Goal: Obtain resource: Obtain resource

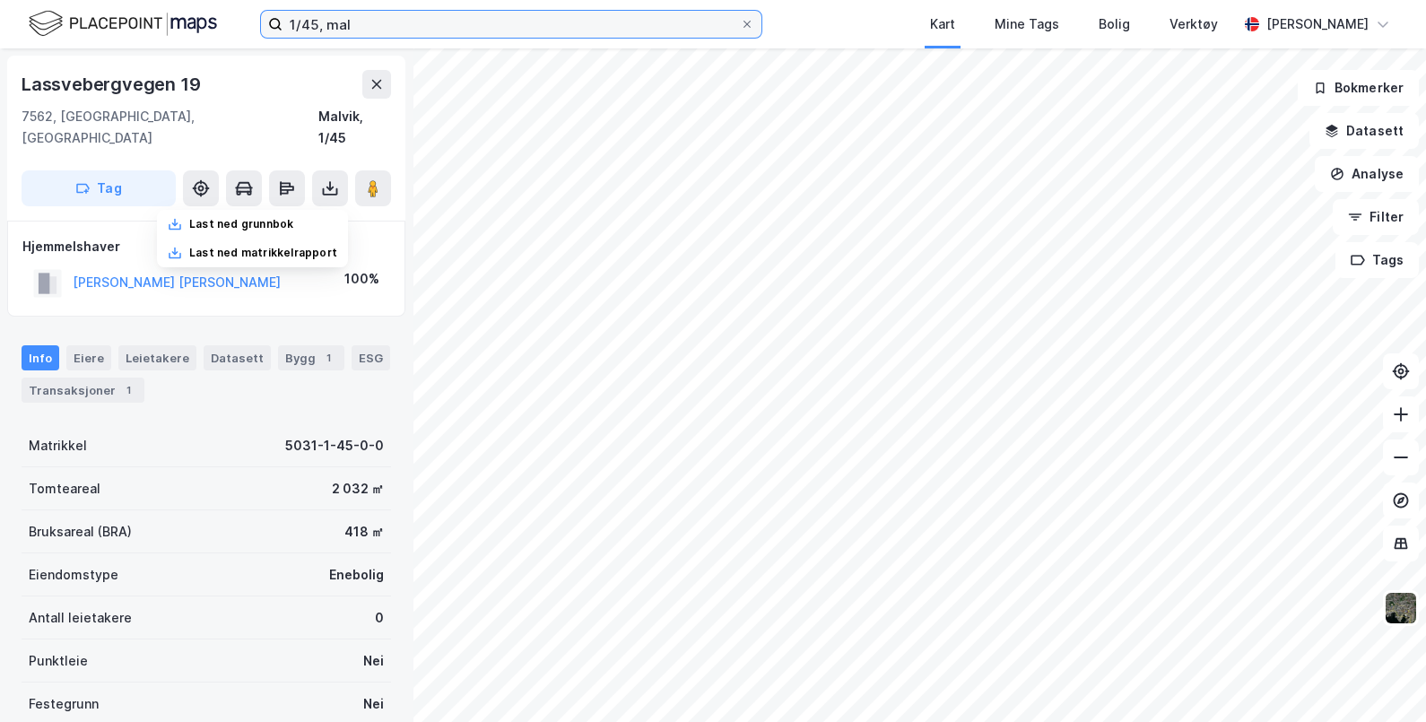
click at [416, 22] on input "1/45, mal" at bounding box center [511, 24] width 457 height 27
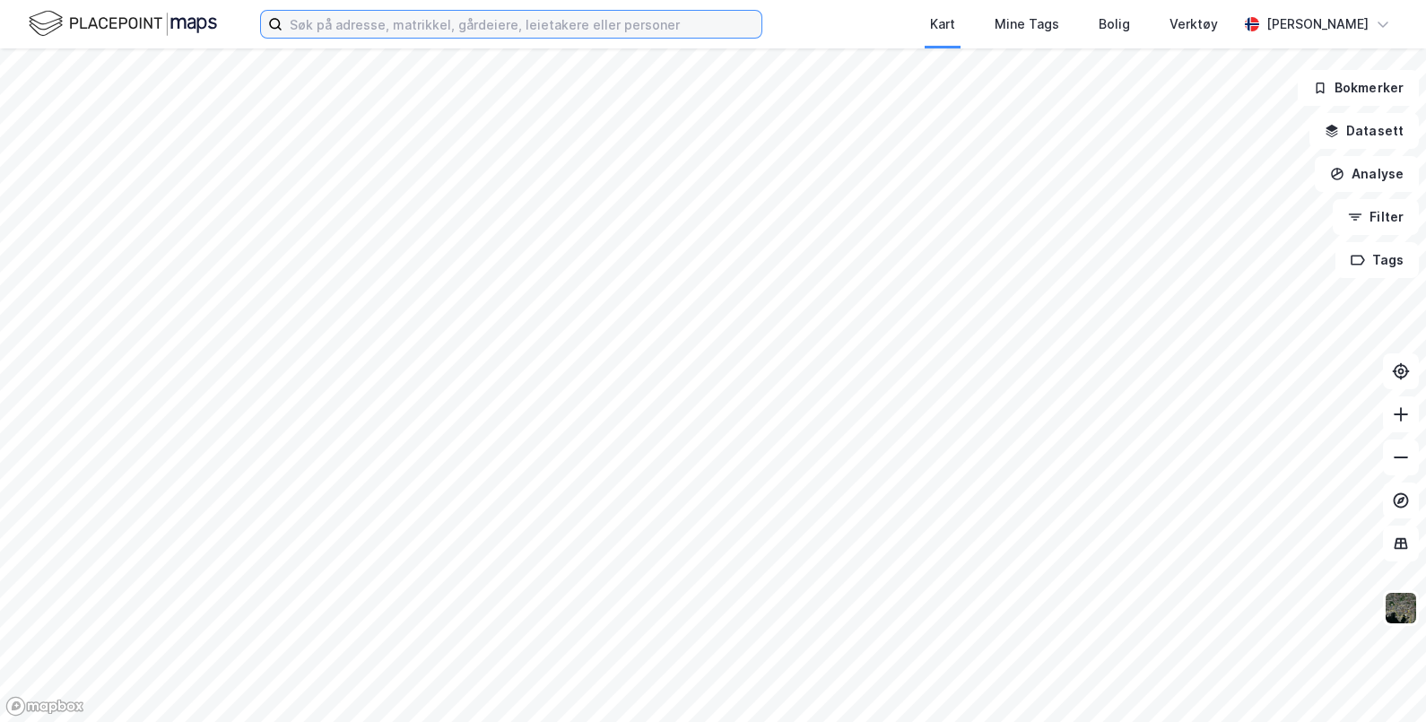
click at [403, 26] on input at bounding box center [522, 24] width 479 height 27
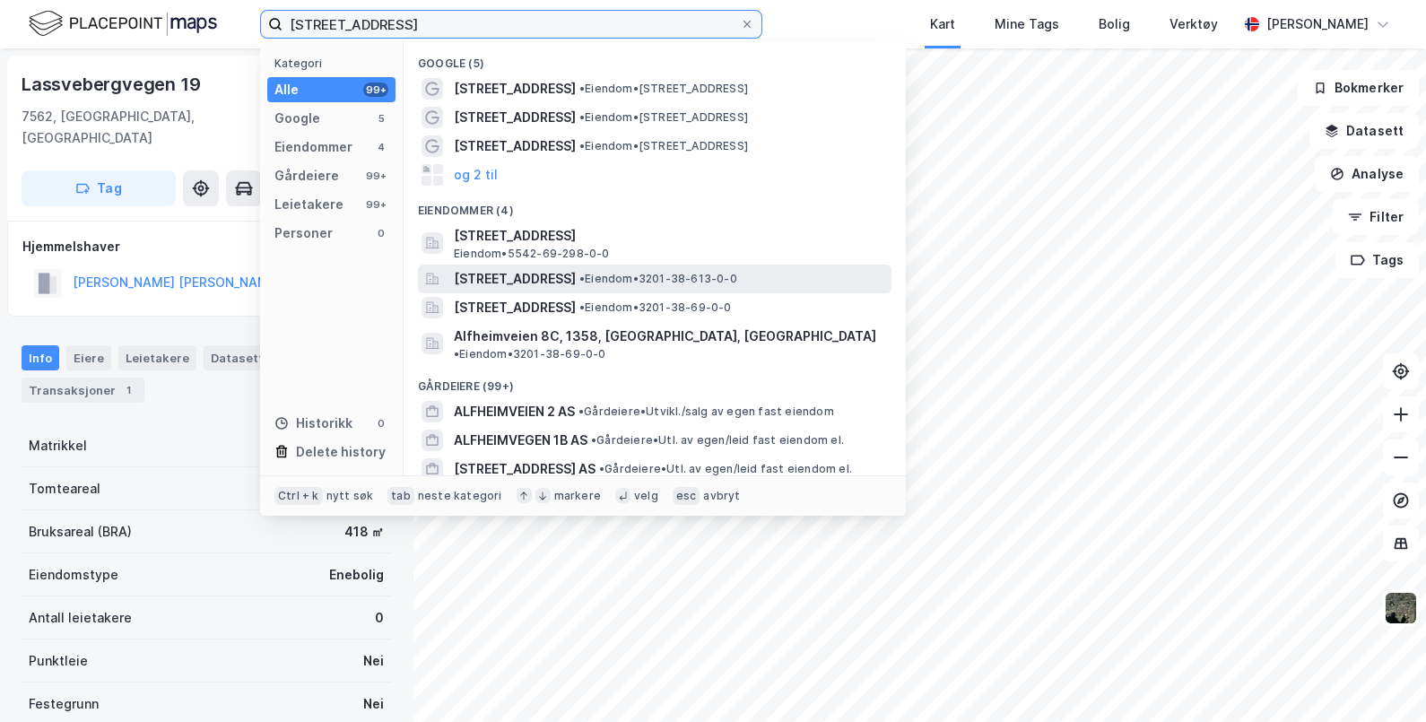
type input "[STREET_ADDRESS]"
click at [576, 274] on span "[STREET_ADDRESS]" at bounding box center [515, 279] width 122 height 22
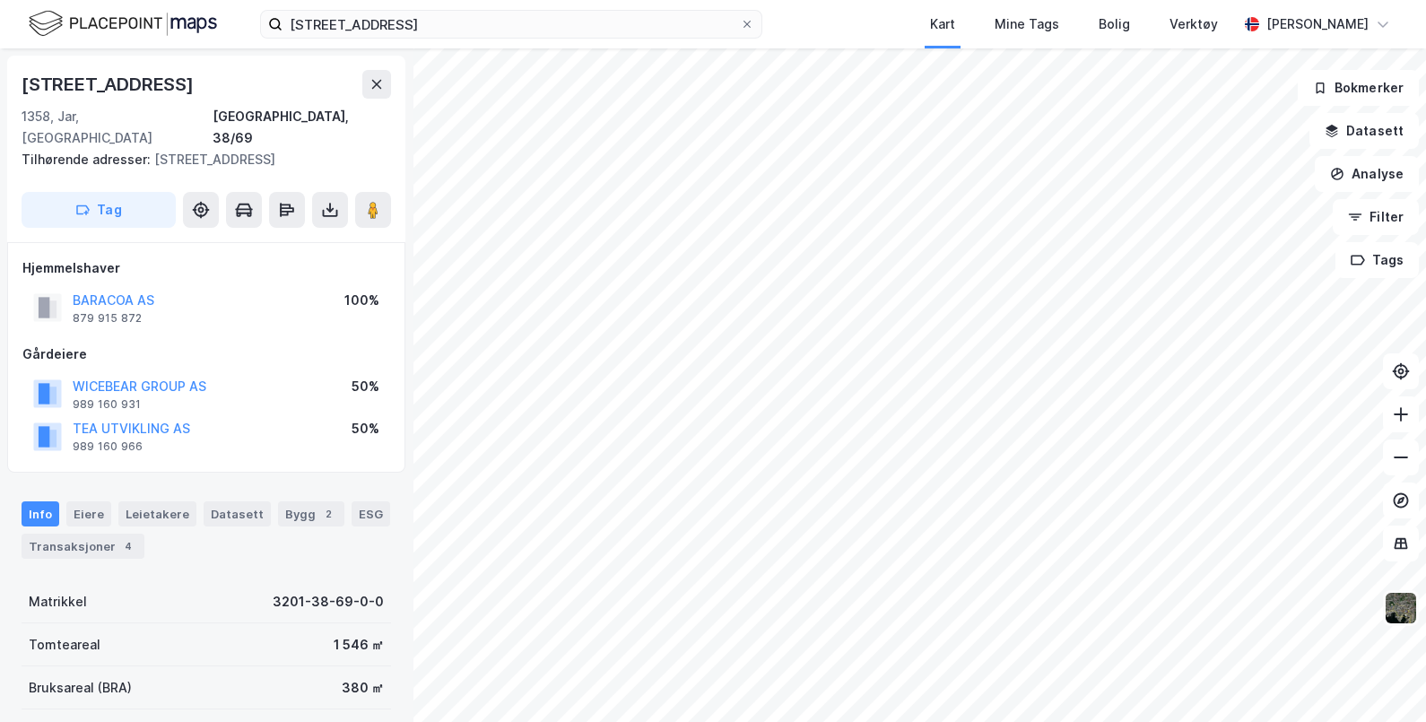
click at [1396, 605] on img at bounding box center [1401, 608] width 34 height 34
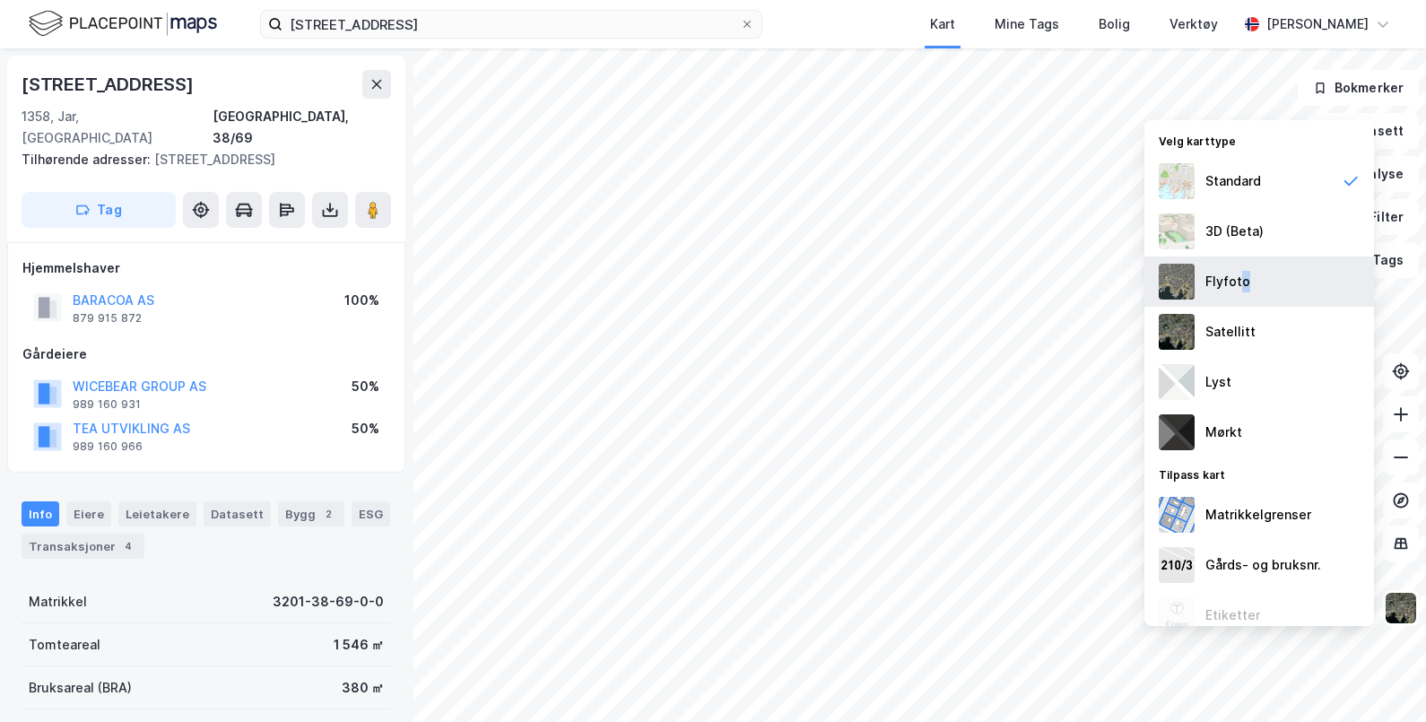
click at [1244, 287] on div "Flyfoto" at bounding box center [1227, 282] width 45 height 22
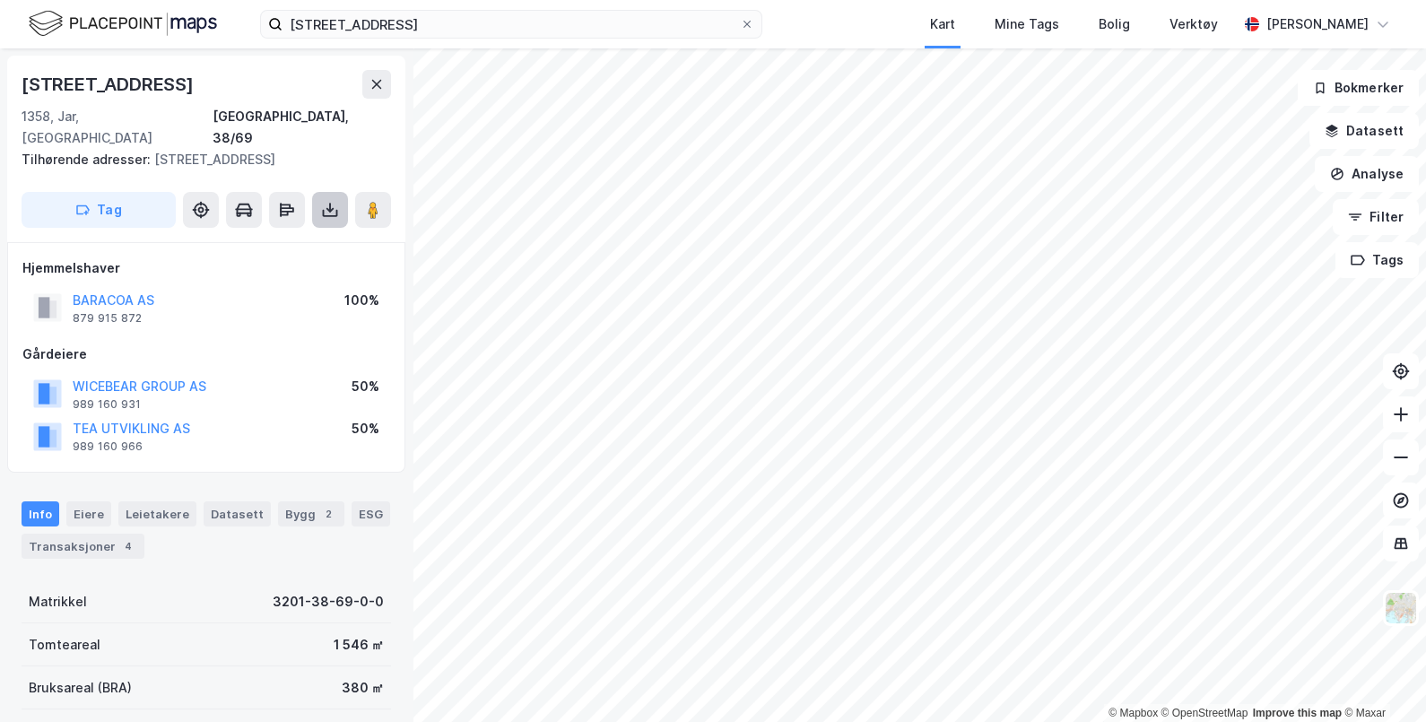
click at [324, 201] on icon at bounding box center [330, 210] width 18 height 18
click at [286, 239] on div "Last ned grunnbok" at bounding box center [241, 246] width 104 height 14
